Goal: Information Seeking & Learning: Learn about a topic

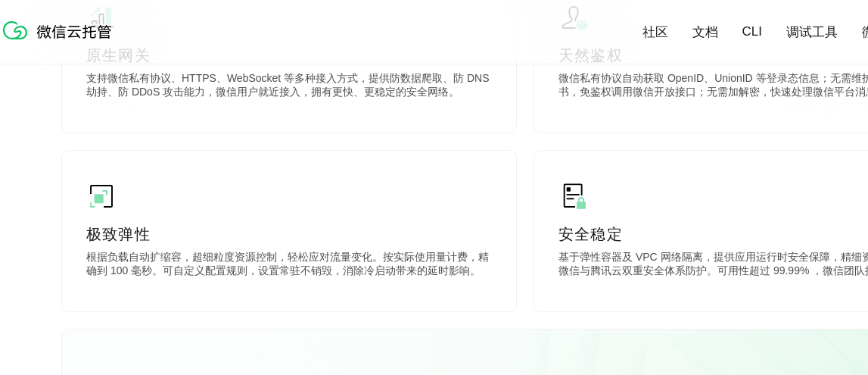
scroll to position [933, 0]
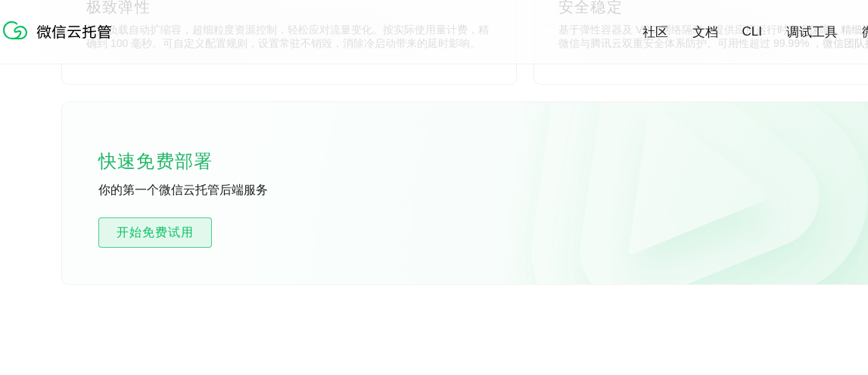
click at [162, 231] on span "开始免费试用" at bounding box center [155, 232] width 112 height 18
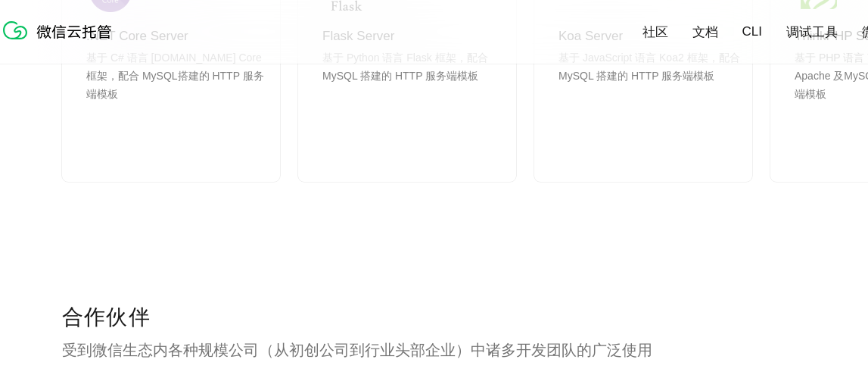
scroll to position [2194, 0]
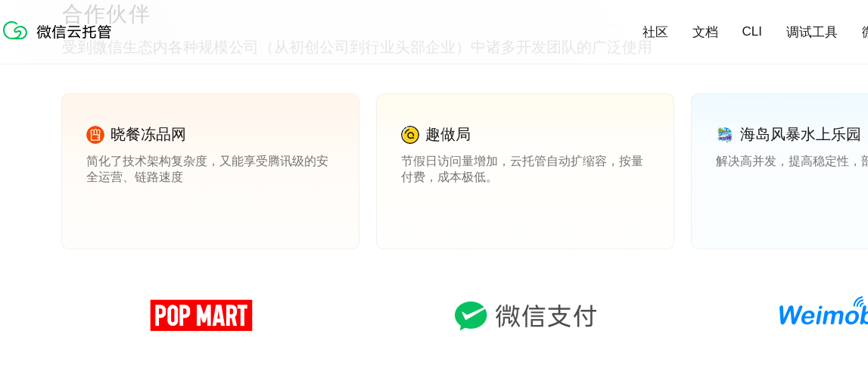
click at [371, 253] on div "晓餐冻品网 简化了技术架构复杂度，又能享受腾讯级的安全运营、链路速度 查看案例 趣做局 节假日访问量增加，云托管自动扩缩容，按量付费，成本极低。 查看案例 海…" at bounding box center [525, 186] width 926 height 185
click at [368, 252] on div "晓餐冻品网 简化了技术架构复杂度，又能享受腾讯级的安全运营、链路速度 查看案例 趣做局 节假日访问量增加，云托管自动扩缩容，按量付费，成本极低。 查看案例 海…" at bounding box center [525, 186] width 926 height 185
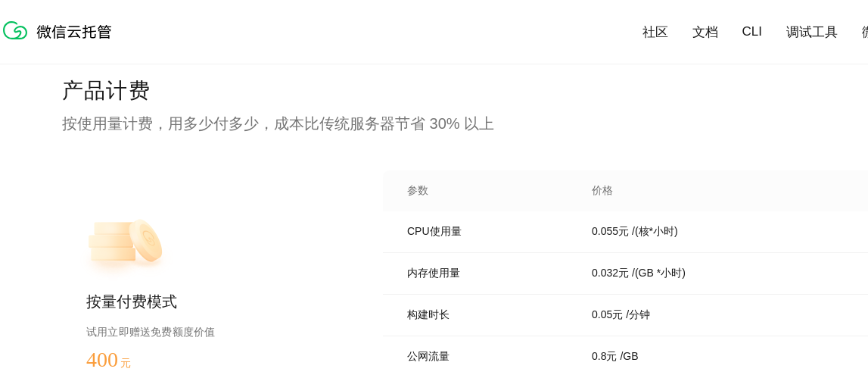
scroll to position [3026, 0]
click at [605, 231] on p "0.055 元" at bounding box center [610, 231] width 37 height 14
click at [629, 110] on div "产品计费 按使用量计费，用多少付多少，成本比传统服务器节省 30% 以上 按量付费模式 试用立即赠送免费额度价值 400 元 开始免费试用 预估费用 参数 价…" at bounding box center [525, 333] width 926 height 514
drag, startPoint x: 614, startPoint y: 232, endPoint x: 592, endPoint y: 231, distance: 22.7
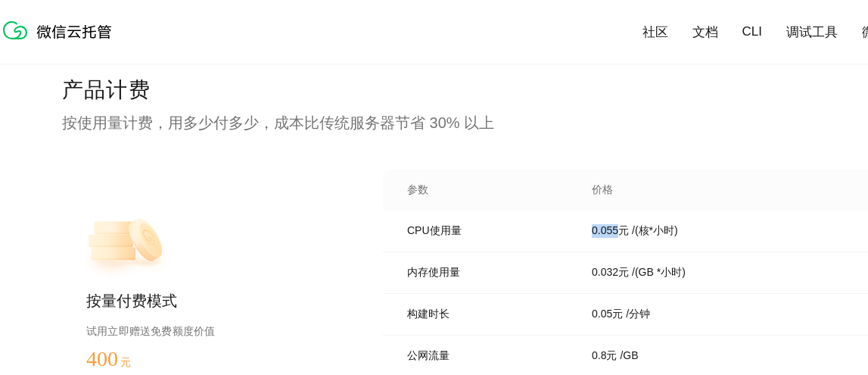
click at [592, 231] on p "0.055 元" at bounding box center [610, 231] width 37 height 14
click at [607, 112] on p "按使用量计费，用多少付多少，成本比传统服务器节省 30% 以上" at bounding box center [525, 122] width 926 height 21
drag, startPoint x: 642, startPoint y: 274, endPoint x: 656, endPoint y: 275, distance: 13.6
click at [656, 275] on p "/ (GB *小时)" at bounding box center [659, 273] width 54 height 14
click at [564, 264] on div "内存使用量 0.032 元 / (GB *小时) 1440 (GB *小时)" at bounding box center [685, 273] width 605 height 42
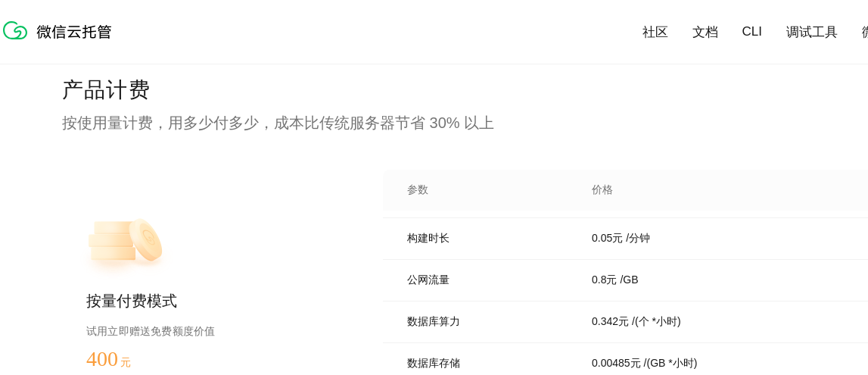
scroll to position [151, 0]
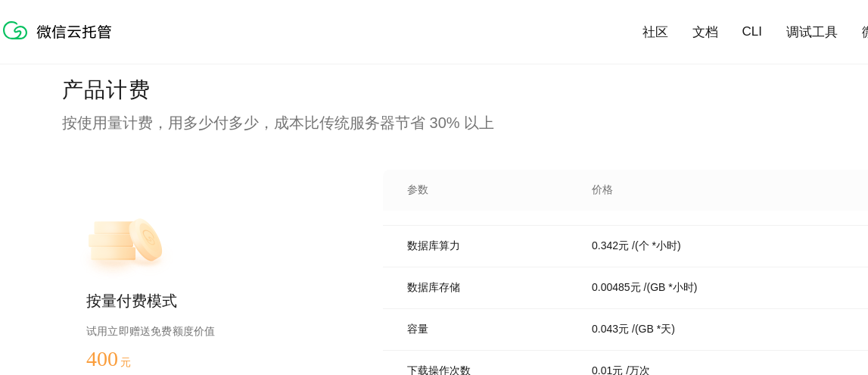
click at [553, 287] on p "数据库存储" at bounding box center [488, 288] width 163 height 14
click at [527, 291] on p "数据库存储" at bounding box center [488, 288] width 163 height 14
click at [555, 290] on p "数据库存储" at bounding box center [488, 288] width 163 height 14
click at [539, 287] on p "数据库存储" at bounding box center [488, 288] width 163 height 14
click at [558, 289] on p "数据库存储" at bounding box center [488, 288] width 163 height 14
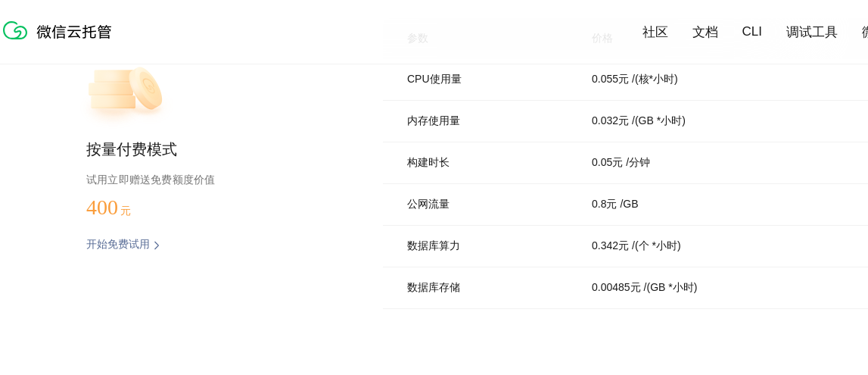
scroll to position [3102, 0]
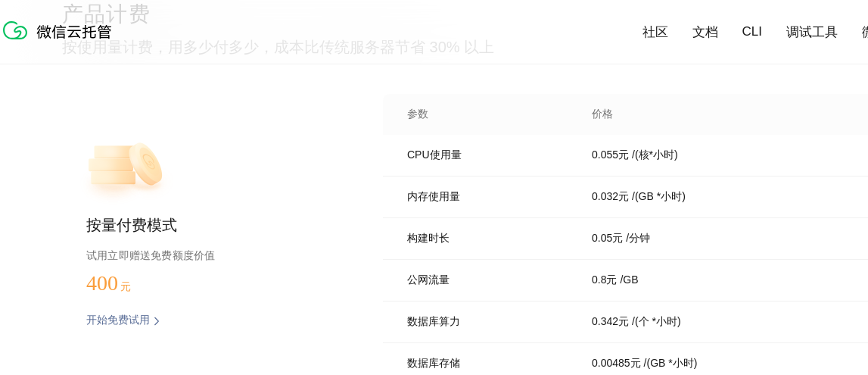
click at [543, 192] on p "内存使用量" at bounding box center [488, 197] width 163 height 14
click at [550, 187] on div "内存使用量 0.032 元 / (GB *小时) 1440 (GB *小时)" at bounding box center [685, 197] width 605 height 42
click at [701, 194] on div "0.032 元 / (GB *小时)" at bounding box center [700, 197] width 254 height 14
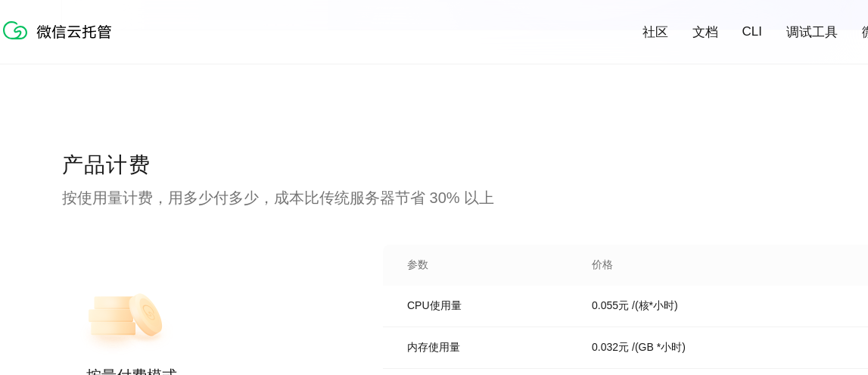
scroll to position [2951, 0]
drag, startPoint x: 193, startPoint y: 197, endPoint x: 244, endPoint y: 195, distance: 50.7
click at [216, 195] on p "按使用量计费，用多少付多少，成本比传统服务器节省 30% 以上" at bounding box center [525, 198] width 926 height 21
click at [346, 189] on p "按使用量计费，用多少付多少，成本比传统服务器节省 30% 以上" at bounding box center [525, 198] width 926 height 21
drag, startPoint x: 328, startPoint y: 200, endPoint x: 387, endPoint y: 193, distance: 60.2
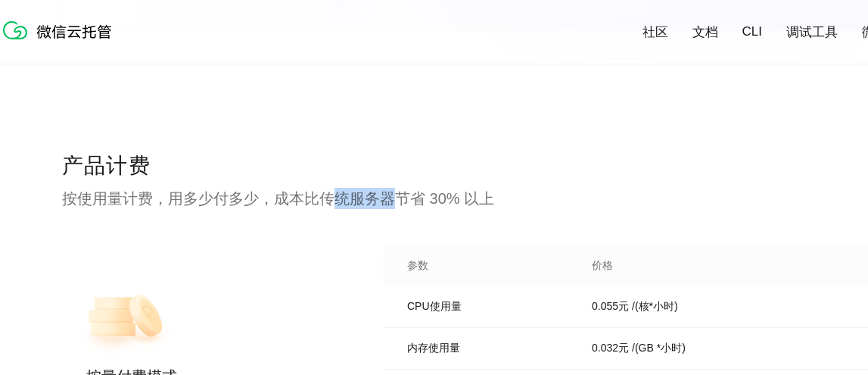
click at [387, 193] on p "按使用量计费，用多少付多少，成本比传统服务器节省 30% 以上" at bounding box center [525, 198] width 926 height 21
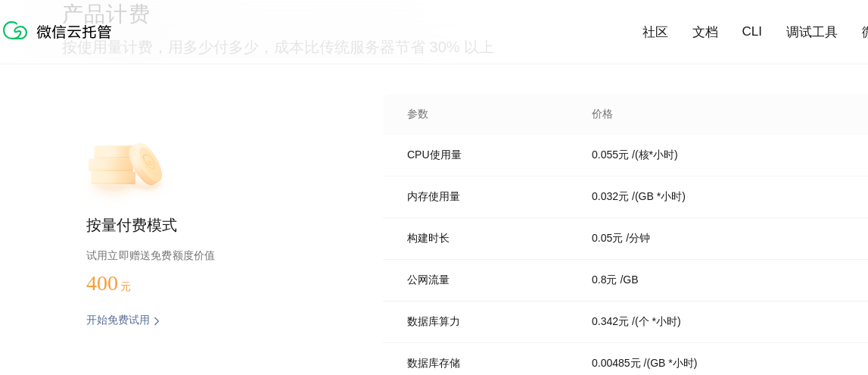
scroll to position [3178, 0]
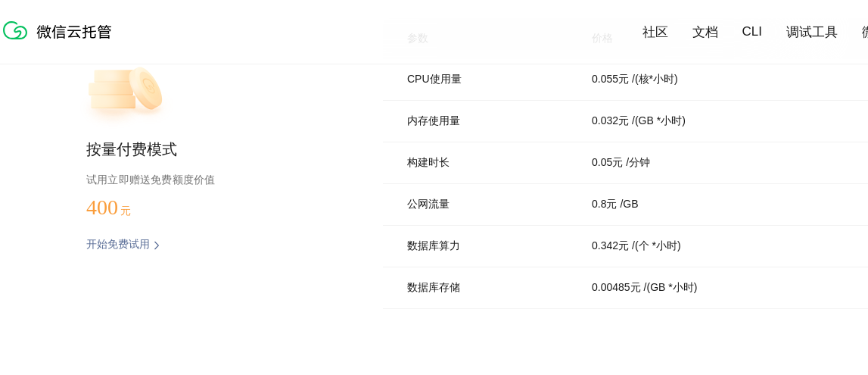
click at [351, 235] on div "按量付费模式 试用立即赠送免费额度价值 400 元 开始免费试用 预估费用 参数 价格 免费额度(3个月) CPU使用量 0.055 元 / (核*小时) 7…" at bounding box center [525, 168] width 926 height 300
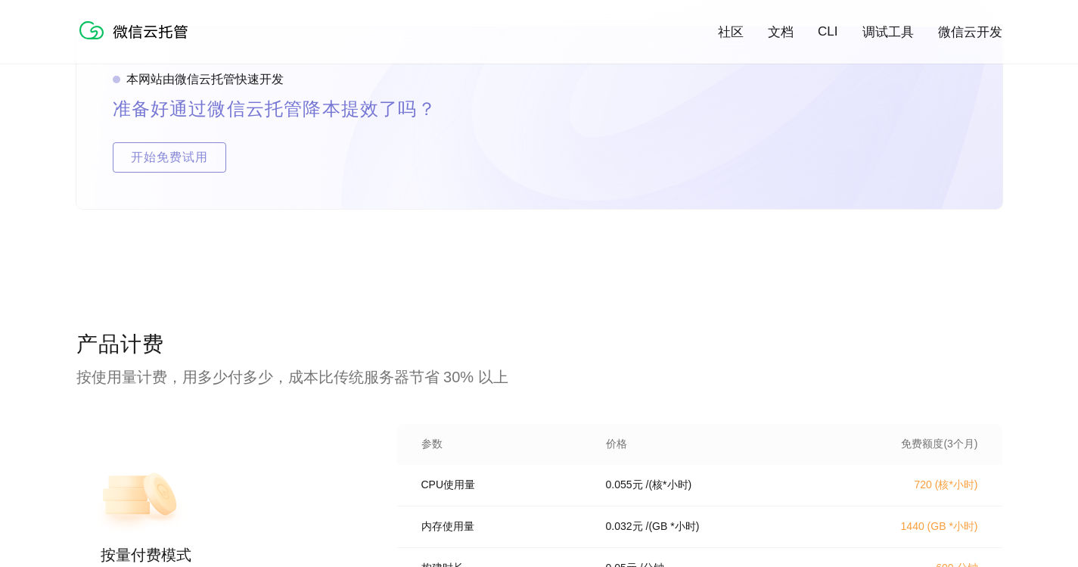
scroll to position [2951, 0]
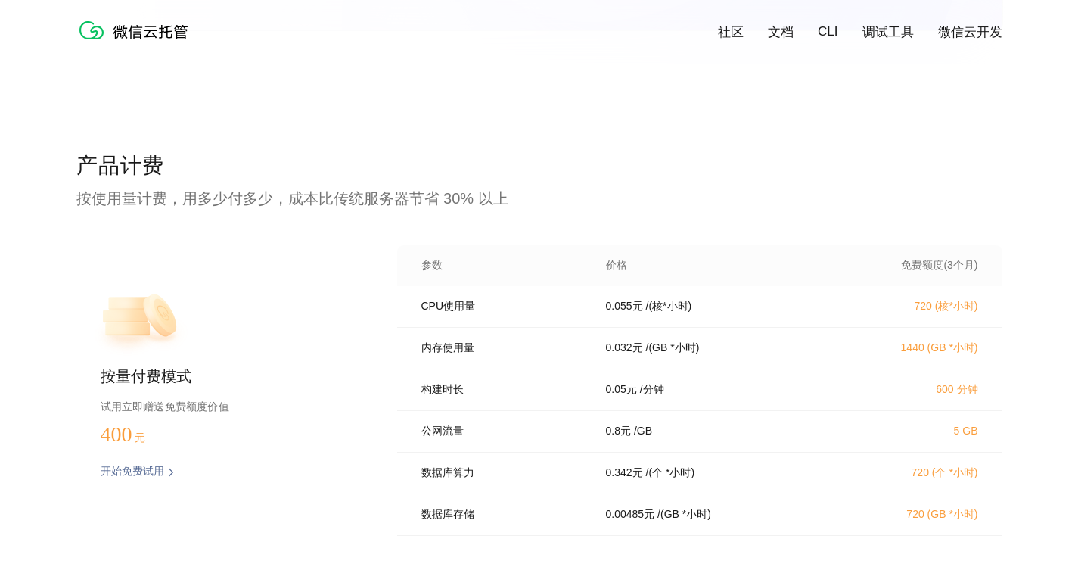
click at [709, 168] on p "产品计费" at bounding box center [539, 166] width 926 height 30
click at [685, 193] on p "按使用量计费，用多少付多少，成本比传统服务器节省 30% 以上" at bounding box center [539, 198] width 926 height 21
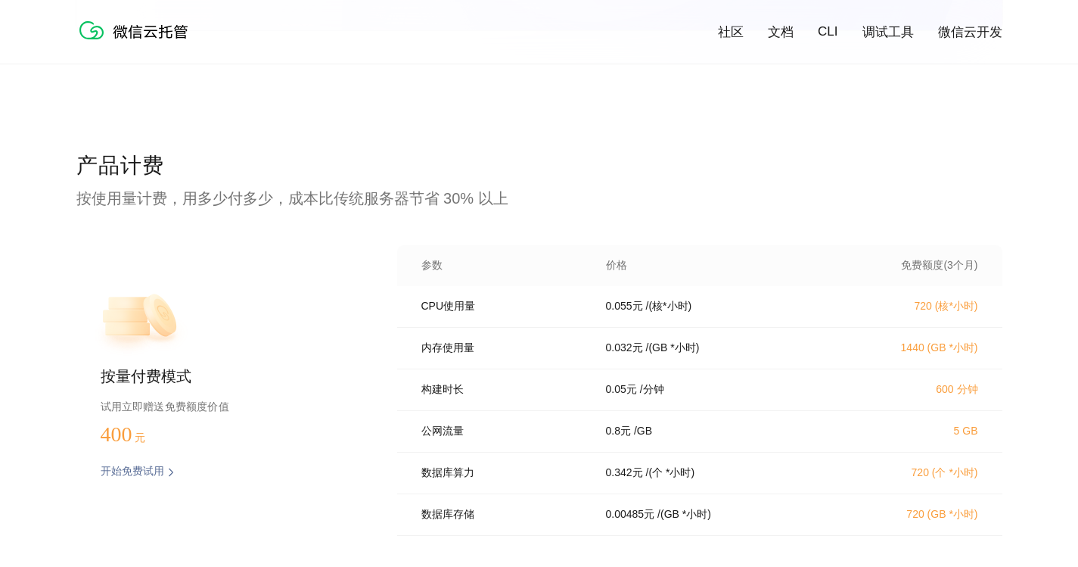
click at [686, 170] on p "产品计费" at bounding box center [539, 166] width 926 height 30
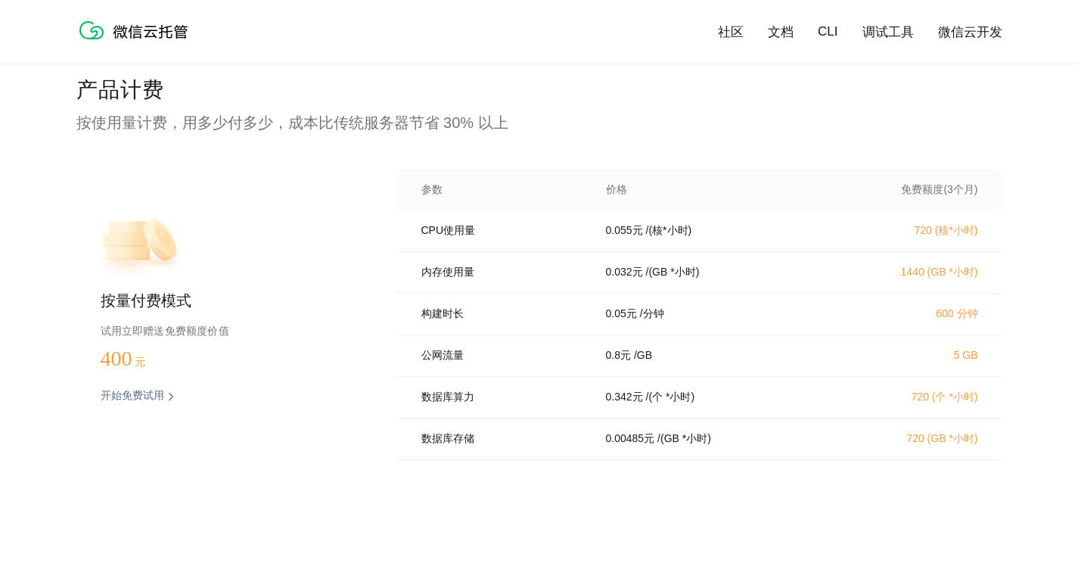
click at [698, 134] on div "产品计费 按使用量计费，用多少付多少，成本比传统服务器节省 30% 以上 按量付费模式 试用立即赠送免费额度价值 400 元 开始免费试用 预估费用 参数 价…" at bounding box center [539, 333] width 926 height 514
click at [501, 374] on div "产品计费 按使用量计费，用多少付多少，成本比传统服务器节省 30% 以上 按量付费模式 试用立即赠送免费额度价值 400 元 开始免费试用 预估费用 参数 价…" at bounding box center [539, 333] width 926 height 514
click at [479, 76] on p "产品计费" at bounding box center [539, 91] width 926 height 30
click at [592, 78] on p "产品计费" at bounding box center [539, 91] width 926 height 30
click at [592, 63] on div "社区 文档 CLI 调试工具 微信云开发" at bounding box center [539, 32] width 1078 height 64
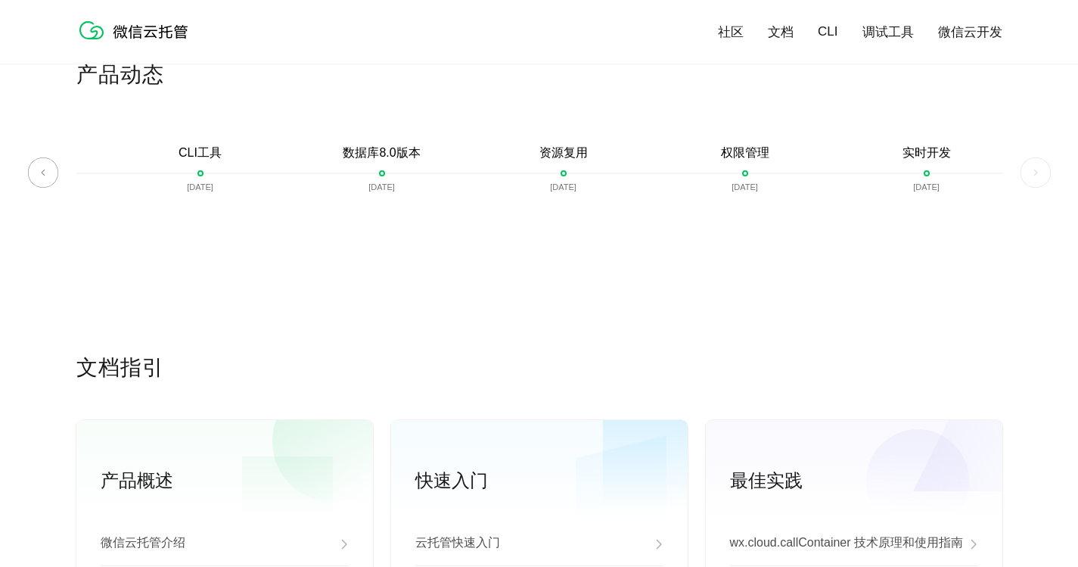
scroll to position [3405, 0]
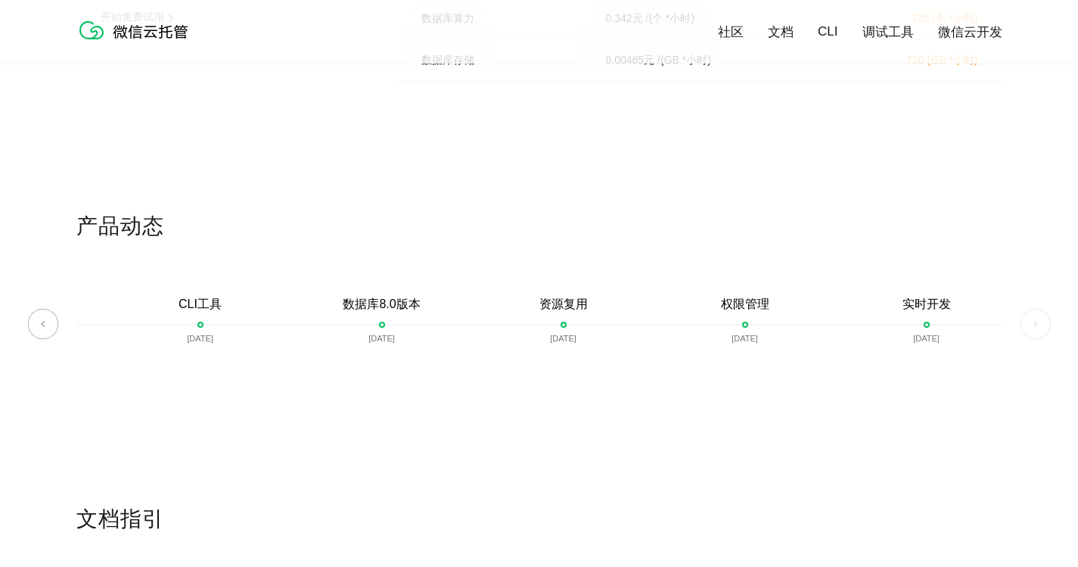
click at [434, 222] on p "产品动态" at bounding box center [539, 227] width 926 height 30
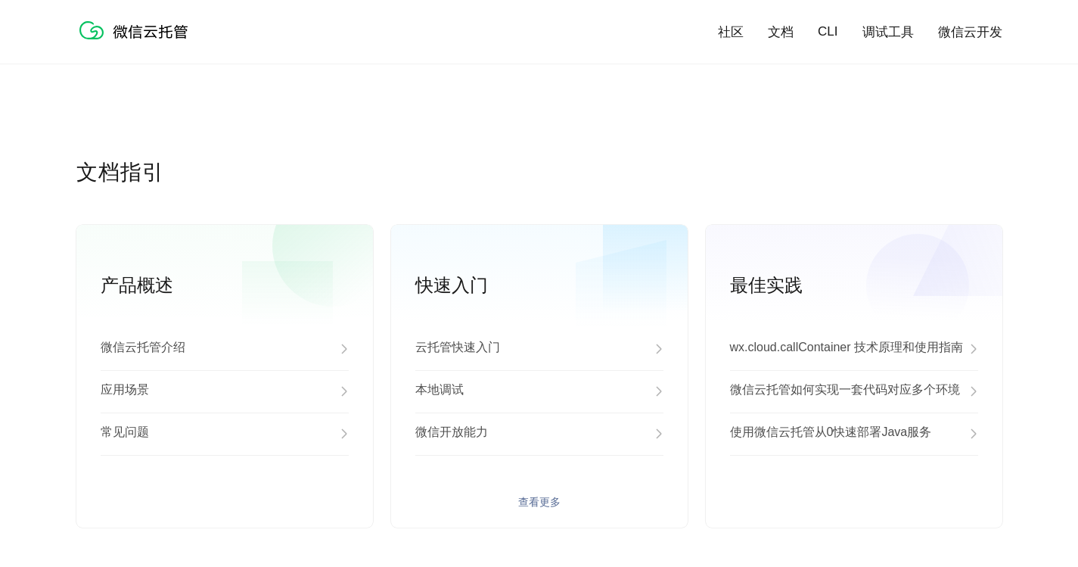
scroll to position [3783, 0]
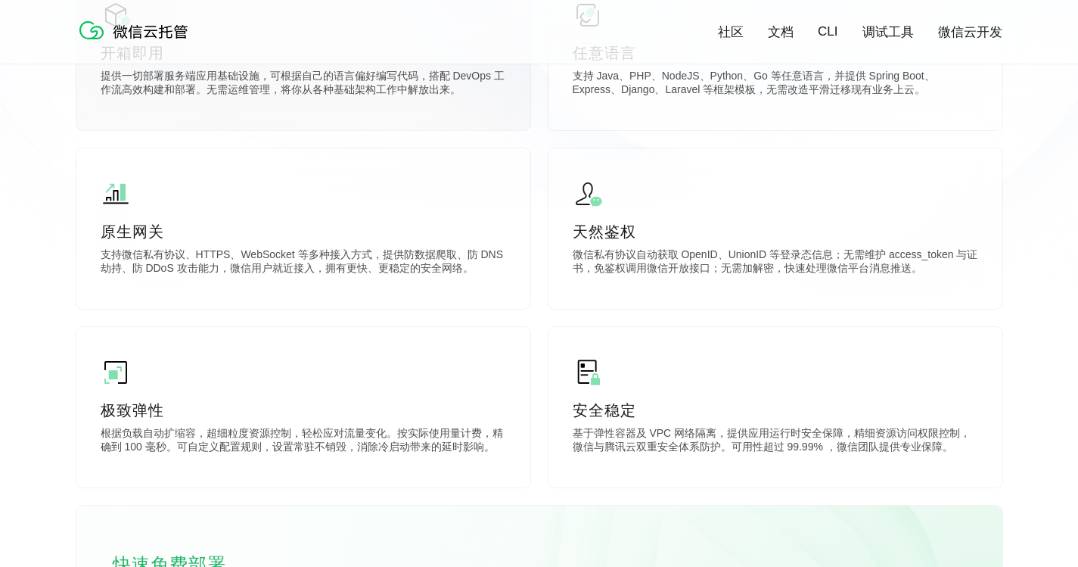
scroll to position [454, 0]
